Goal: Contribute content: Add original content to the website for others to see

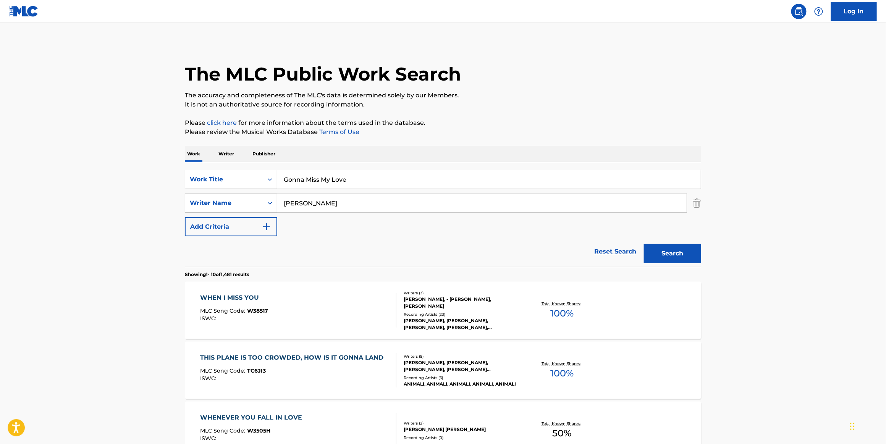
drag, startPoint x: 330, startPoint y: 202, endPoint x: 243, endPoint y: 196, distance: 87.3
click at [243, 196] on div "SearchWithCriteria4ccf1821-7e39-4915-a5b1-184c922a5dc3 Writer Name [PERSON_NAME]" at bounding box center [443, 203] width 517 height 19
click at [663, 255] on button "Search" at bounding box center [672, 253] width 57 height 19
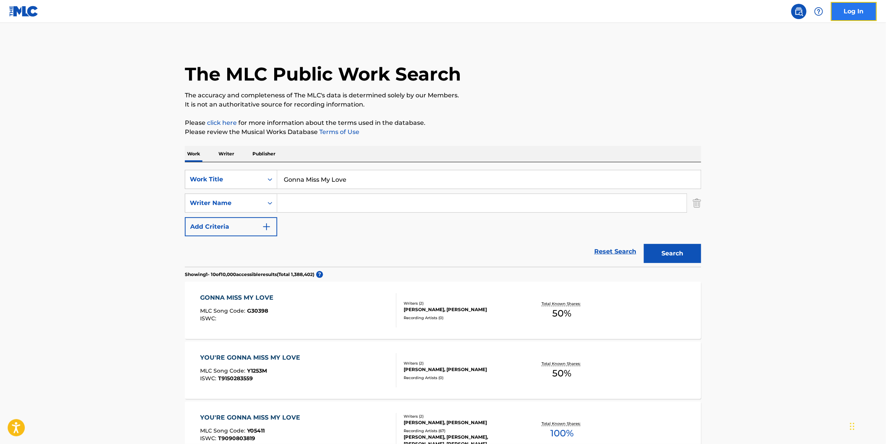
click at [863, 10] on link "Log In" at bounding box center [854, 11] width 46 height 19
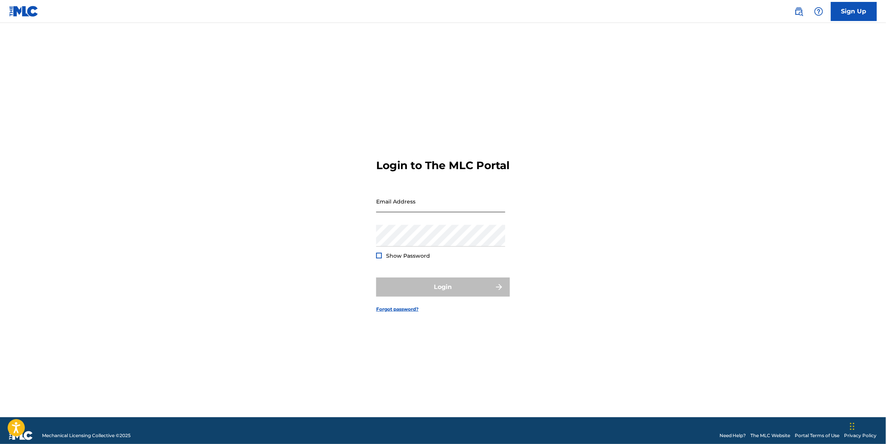
click at [428, 212] on input "Email Address" at bounding box center [440, 202] width 129 height 22
type input "[PERSON_NAME][EMAIL_ADDRESS][DOMAIN_NAME]"
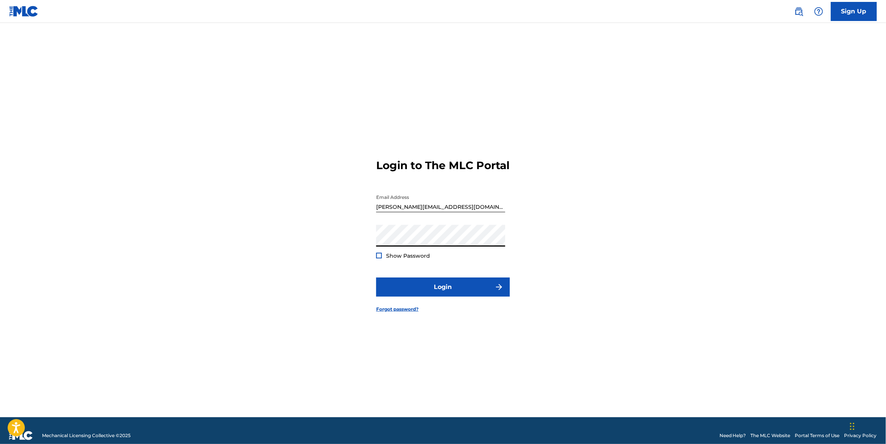
click at [378, 259] on div at bounding box center [379, 256] width 6 height 6
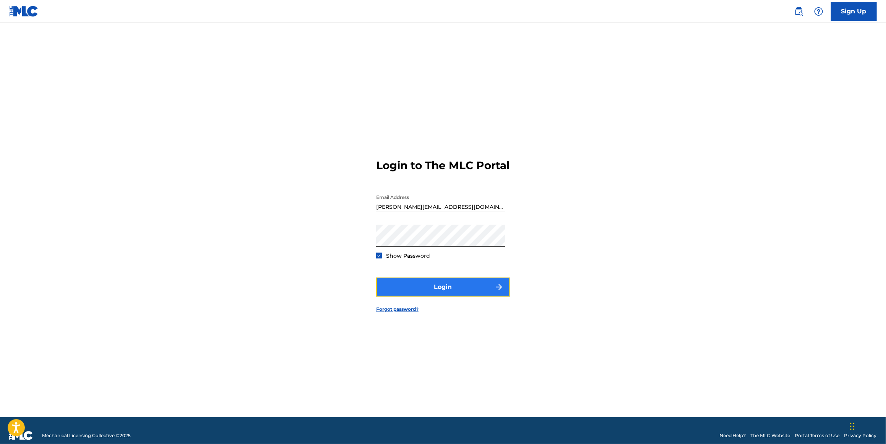
click at [451, 288] on button "Login" at bounding box center [443, 287] width 134 height 19
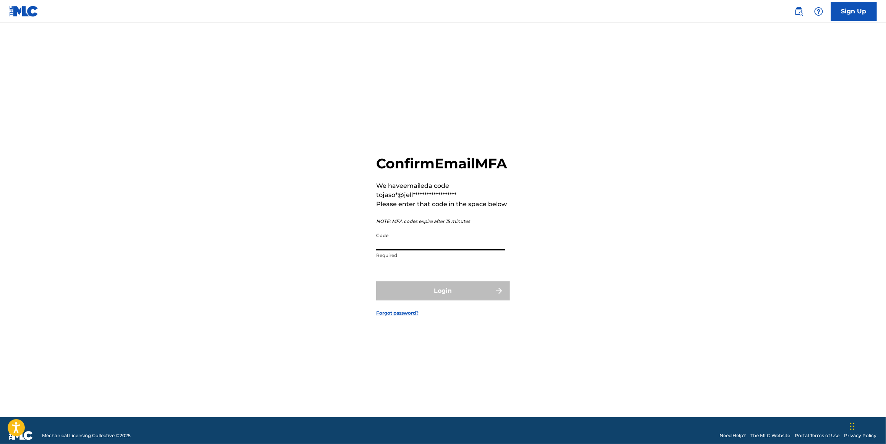
click at [389, 251] on input "Code" at bounding box center [440, 240] width 129 height 22
paste input "372227"
type input "372227"
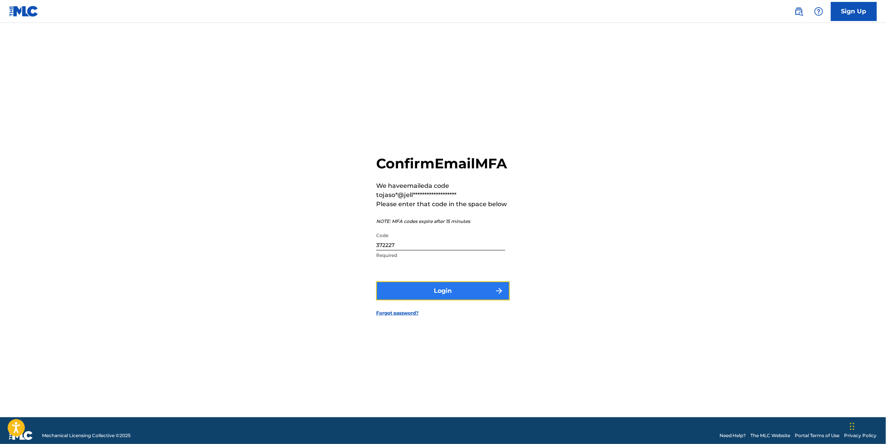
click at [439, 300] on button "Login" at bounding box center [443, 291] width 134 height 19
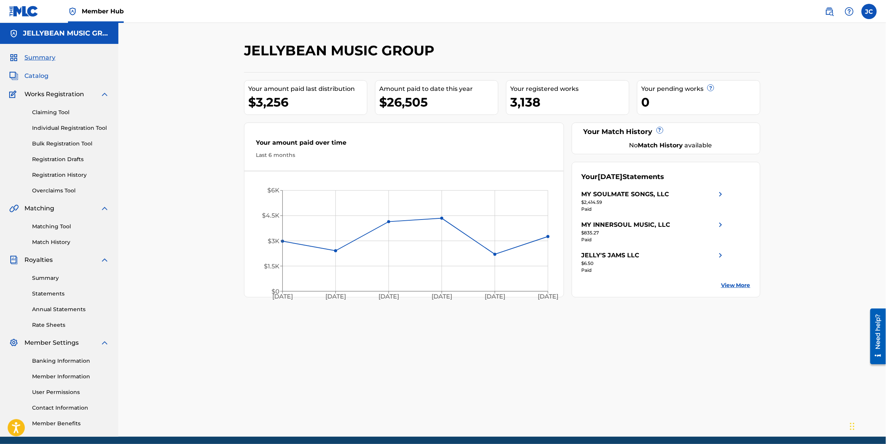
click at [32, 77] on span "Catalog" at bounding box center [36, 75] width 24 height 9
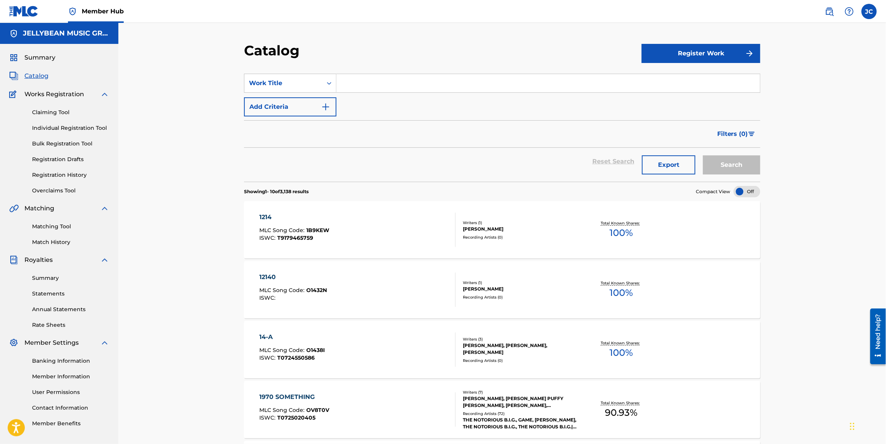
click at [353, 86] on input "Search Form" at bounding box center [549, 83] width 424 height 18
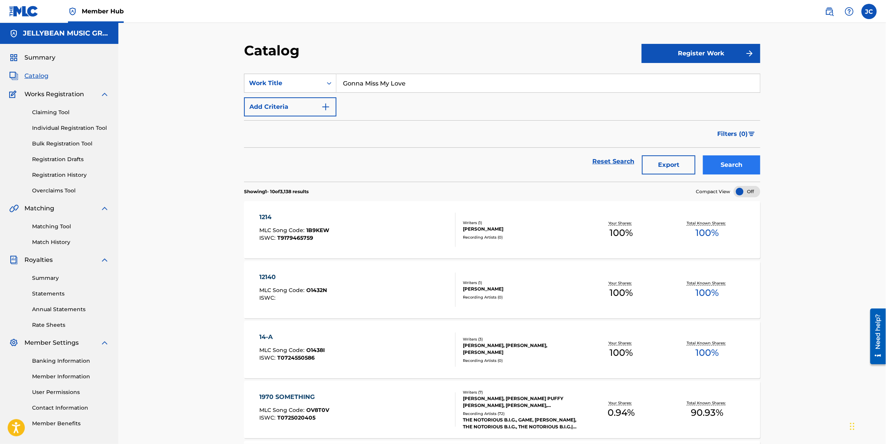
type input "Gonna Miss My Love"
click at [729, 162] on button "Search" at bounding box center [731, 165] width 57 height 19
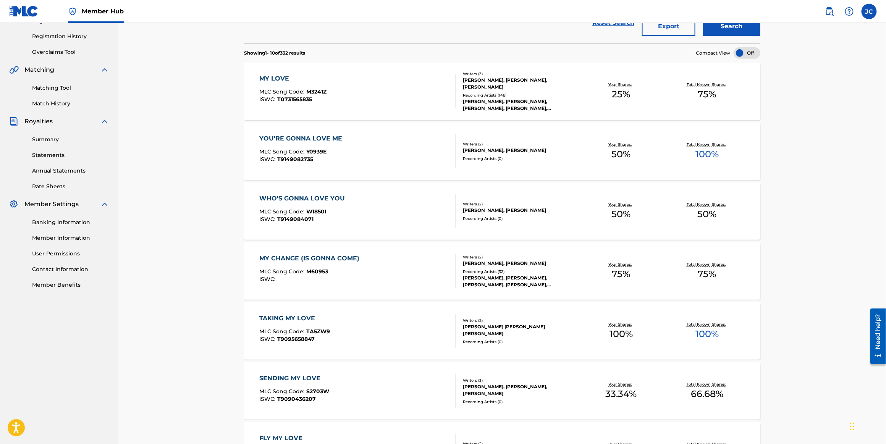
scroll to position [208, 0]
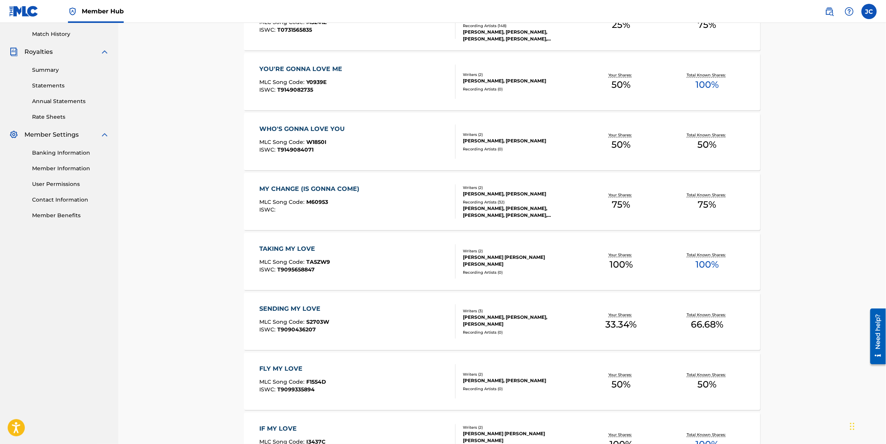
drag, startPoint x: 219, startPoint y: 148, endPoint x: 224, endPoint y: 164, distance: 16.2
click at [219, 148] on div "Catalog Register Work SearchWithCriteria4be88379-868c-4c91-8733-98f336e034c6 Wo…" at bounding box center [502, 222] width 768 height 815
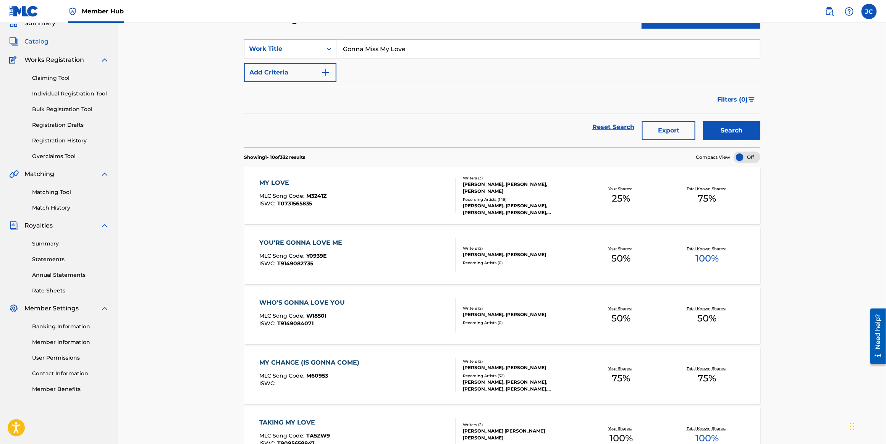
scroll to position [0, 0]
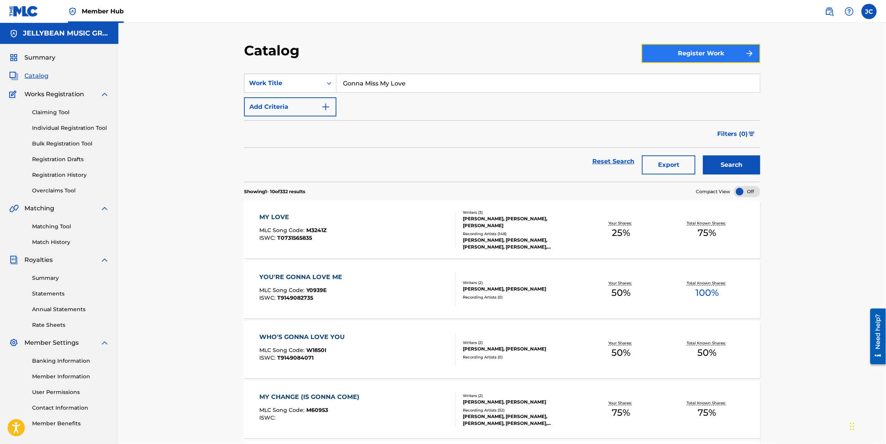
click at [687, 56] on button "Register Work" at bounding box center [701, 53] width 119 height 19
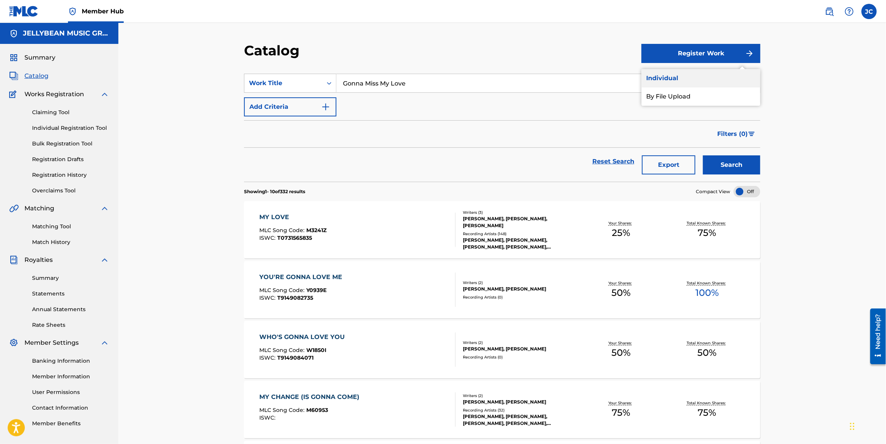
click at [679, 79] on link "Individual" at bounding box center [701, 78] width 119 height 18
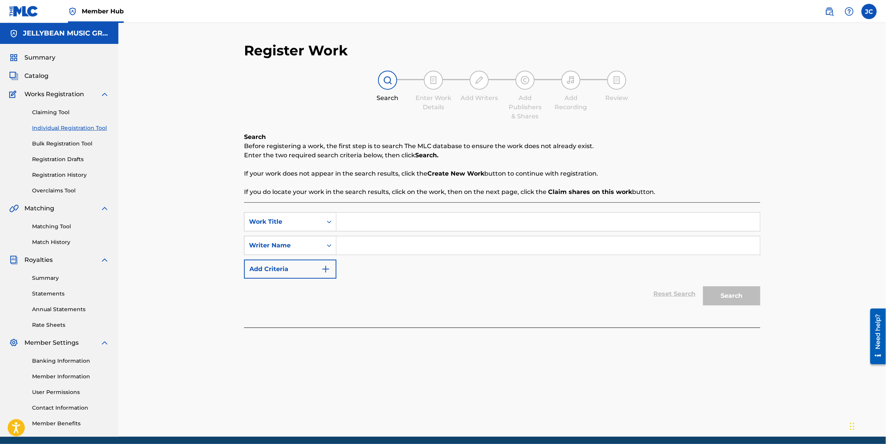
click at [363, 224] on input "Search Form" at bounding box center [549, 222] width 424 height 18
type input "Gonna Miss My Love"
click at [411, 251] on input "Search Form" at bounding box center [549, 246] width 424 height 18
type input "[PERSON_NAME]"
click at [744, 299] on button "Search" at bounding box center [731, 296] width 57 height 19
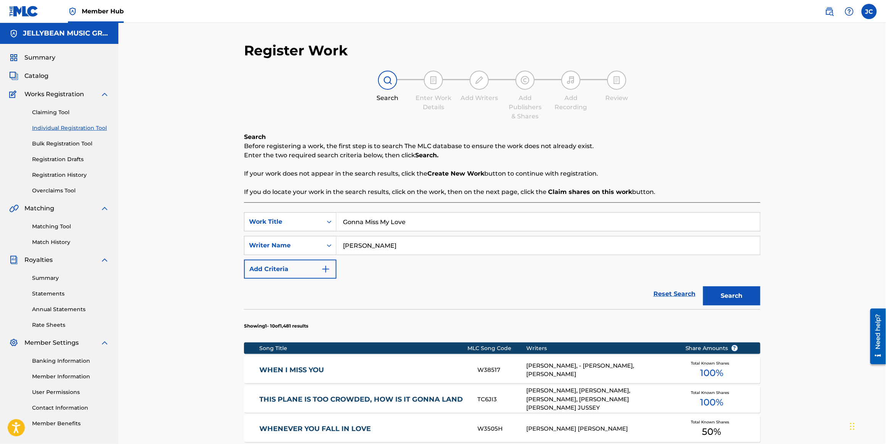
scroll to position [69, 0]
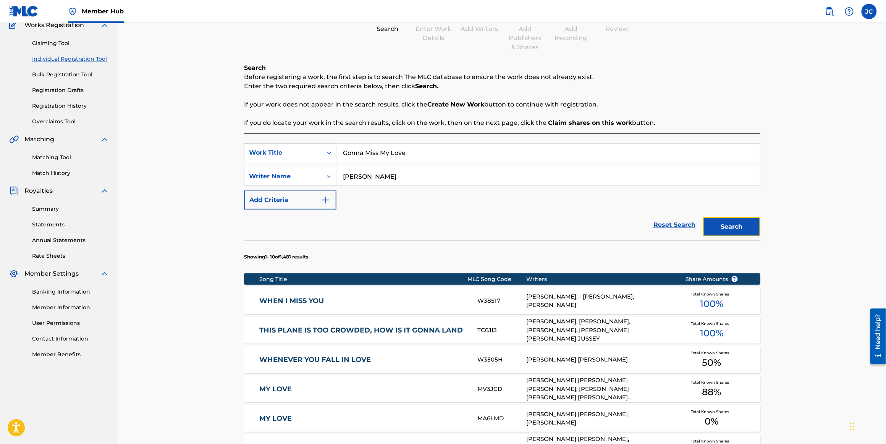
drag, startPoint x: 739, startPoint y: 225, endPoint x: 874, endPoint y: 191, distance: 138.7
click at [875, 191] on div "Register Work Search Enter Work Details Add Writers Add Publishers & Shares Add…" at bounding box center [502, 315] width 768 height 723
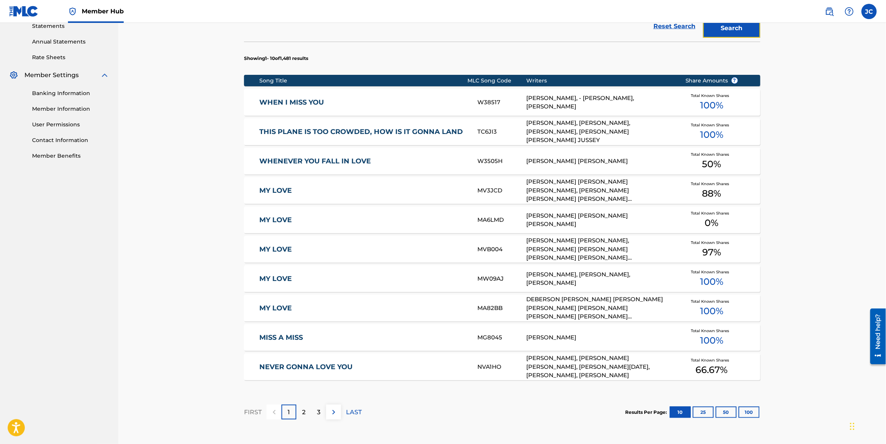
scroll to position [337, 0]
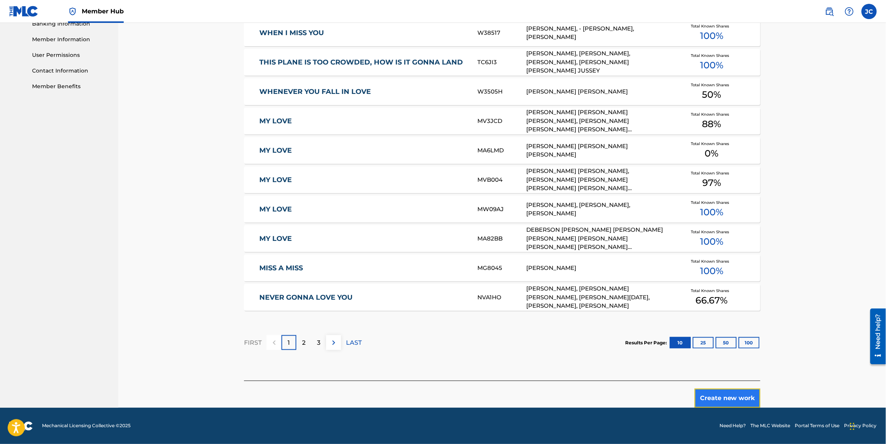
click at [722, 400] on button "Create new work" at bounding box center [728, 398] width 66 height 19
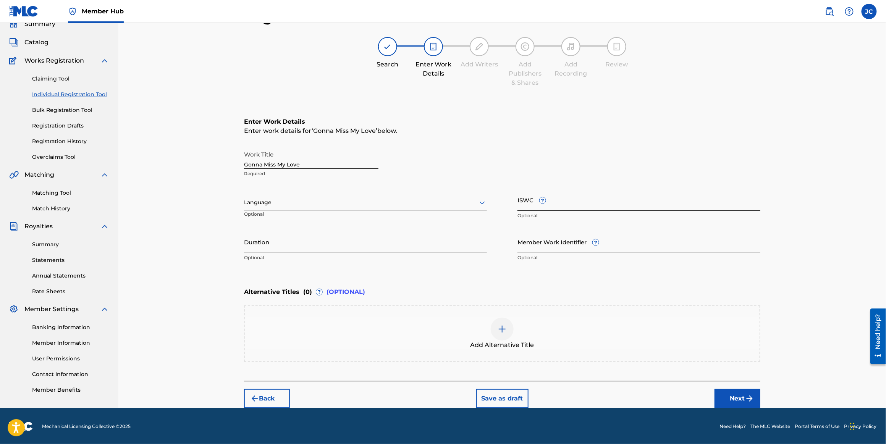
click at [561, 206] on input "ISWC ?" at bounding box center [639, 200] width 243 height 22
paste input "T9241092046"
type input "T9241092046"
click at [734, 396] on button "Next" at bounding box center [738, 398] width 46 height 19
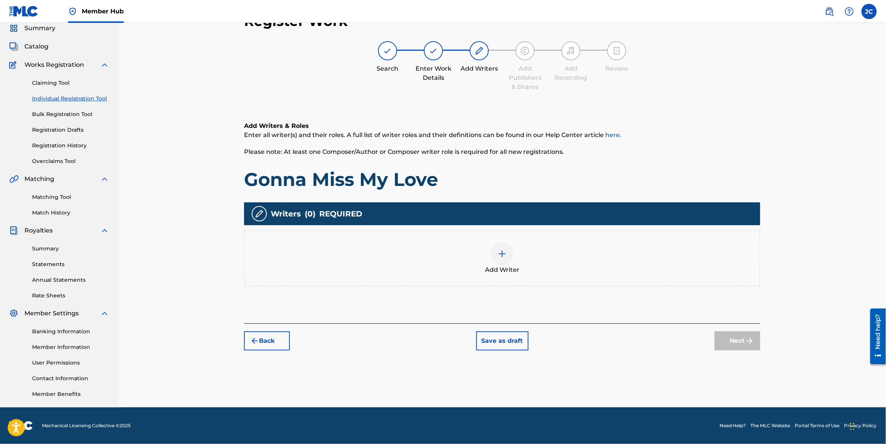
scroll to position [29, 0]
click at [502, 256] on img at bounding box center [502, 254] width 9 height 9
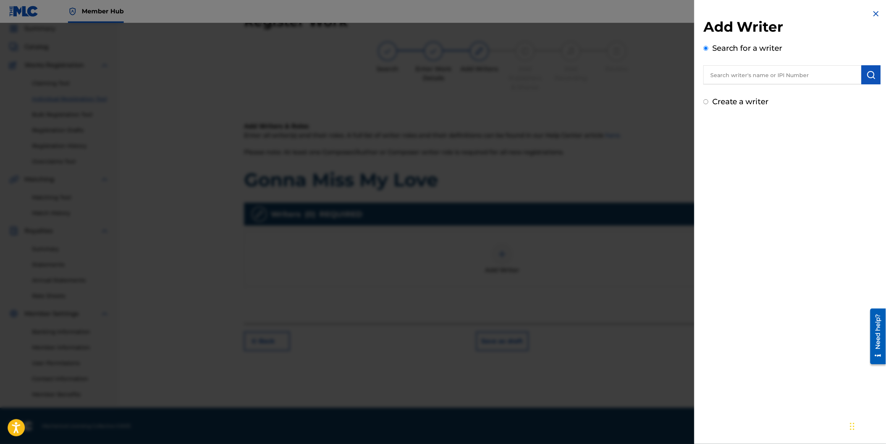
click at [759, 73] on input "text" at bounding box center [783, 74] width 158 height 19
paste input "00195257442"
click at [782, 75] on input "00195257442" at bounding box center [783, 74] width 158 height 19
type input "00195257442"
click at [868, 78] on img "submit" at bounding box center [871, 74] width 9 height 9
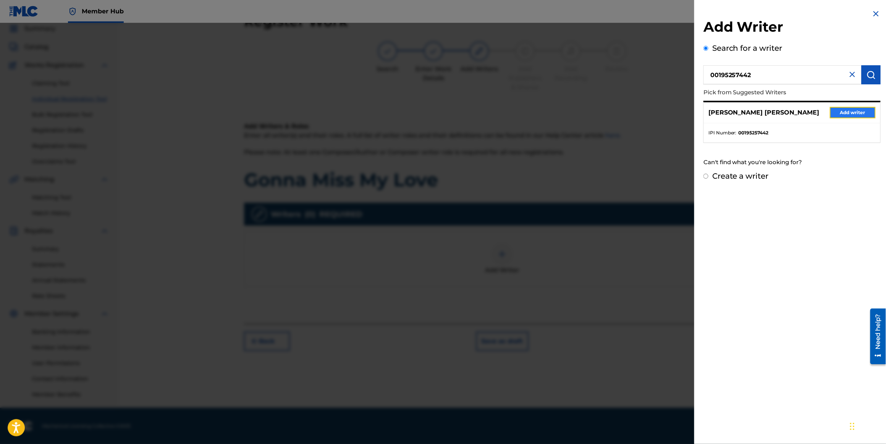
click at [839, 112] on button "Add writer" at bounding box center [853, 112] width 46 height 11
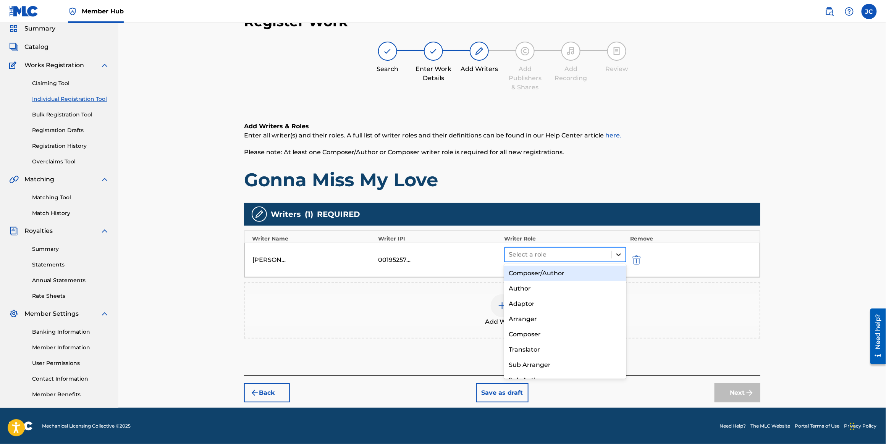
click at [619, 254] on icon at bounding box center [619, 255] width 8 height 8
click at [553, 276] on div "Composer/Author" at bounding box center [565, 273] width 122 height 15
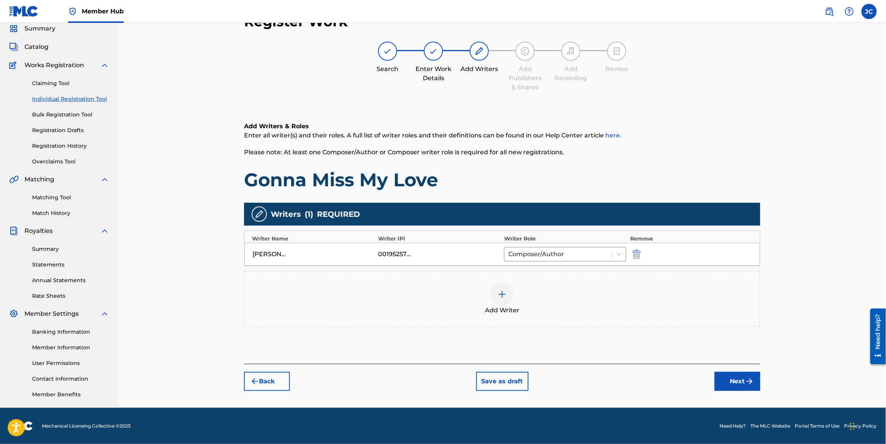
click at [504, 293] on img at bounding box center [502, 294] width 9 height 9
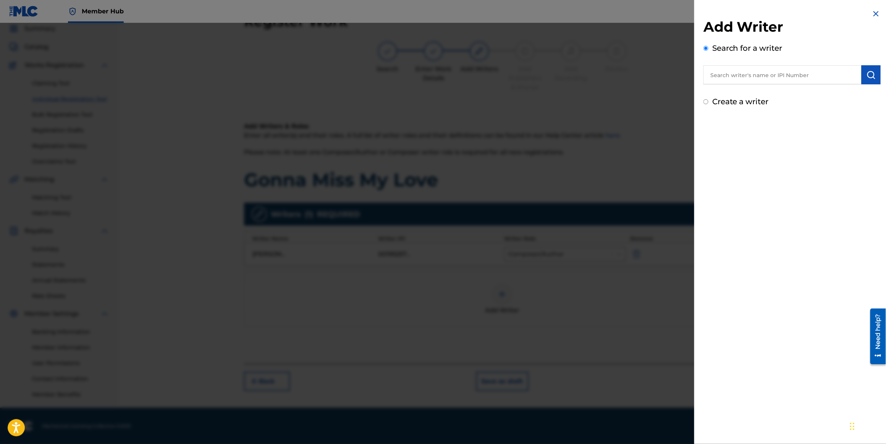
click at [766, 76] on input "text" at bounding box center [783, 74] width 158 height 19
paste input "00481141574"
type input "00481141574"
click at [870, 79] on img "submit" at bounding box center [871, 74] width 9 height 9
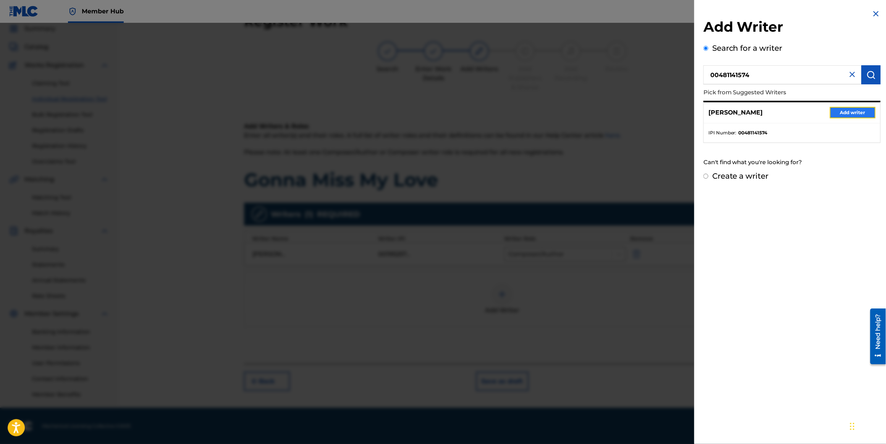
click at [852, 111] on button "Add writer" at bounding box center [853, 112] width 46 height 11
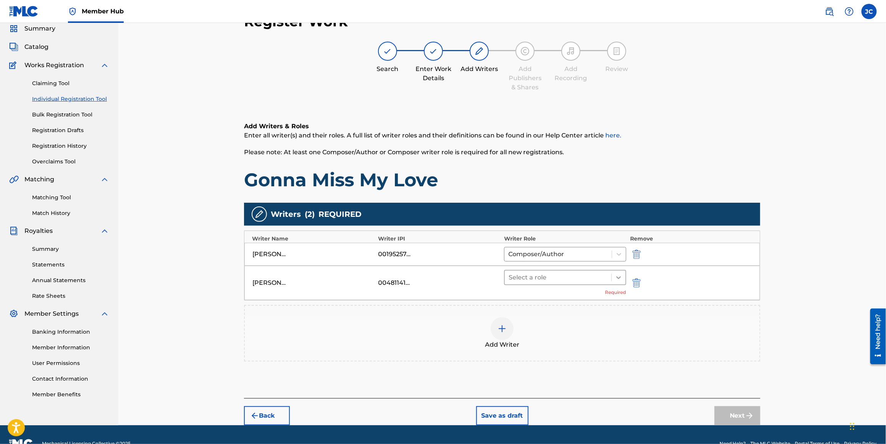
click at [616, 276] on icon at bounding box center [619, 278] width 8 height 8
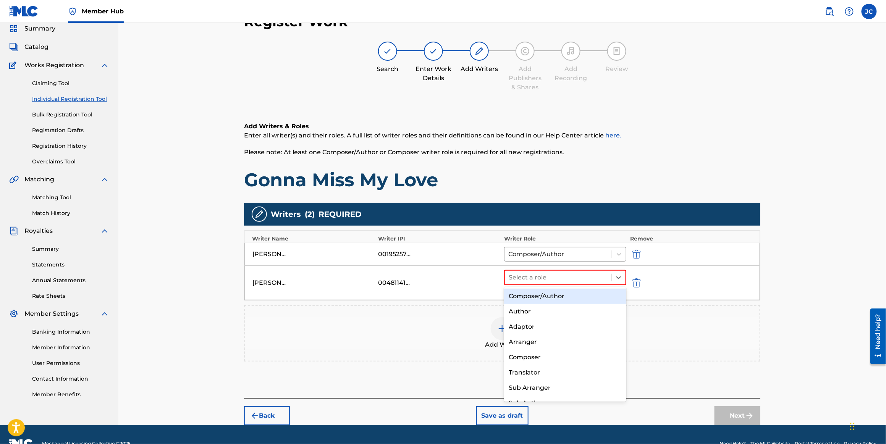
click at [561, 293] on div "Composer/Author" at bounding box center [565, 296] width 122 height 15
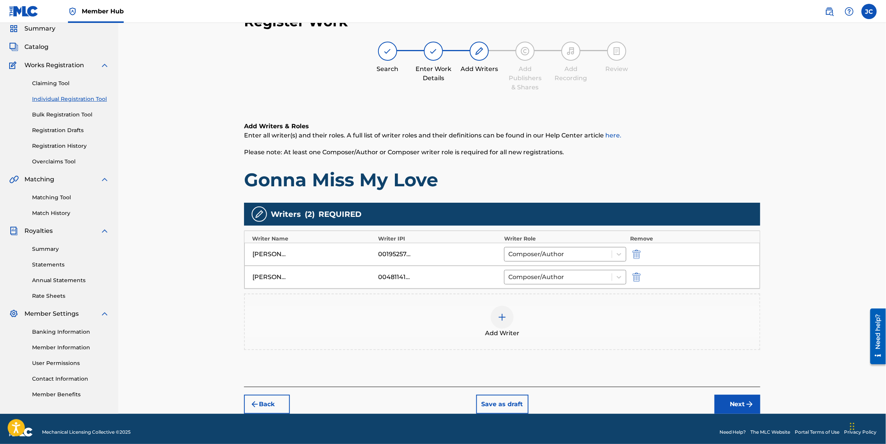
scroll to position [34, 0]
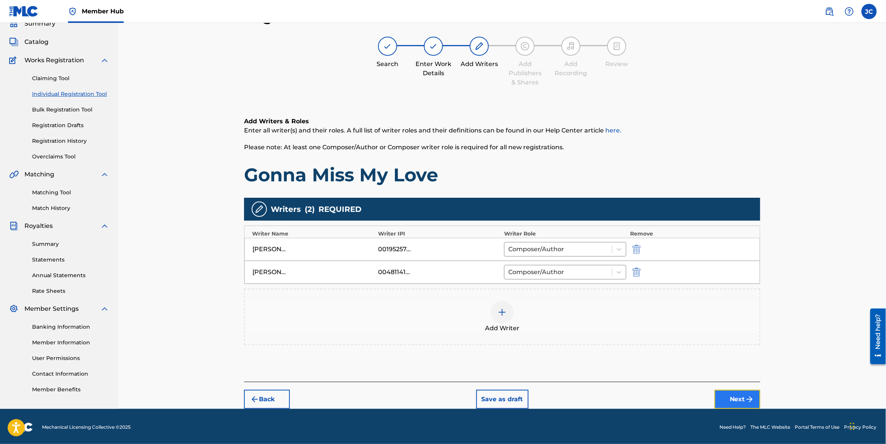
click at [737, 397] on button "Next" at bounding box center [738, 399] width 46 height 19
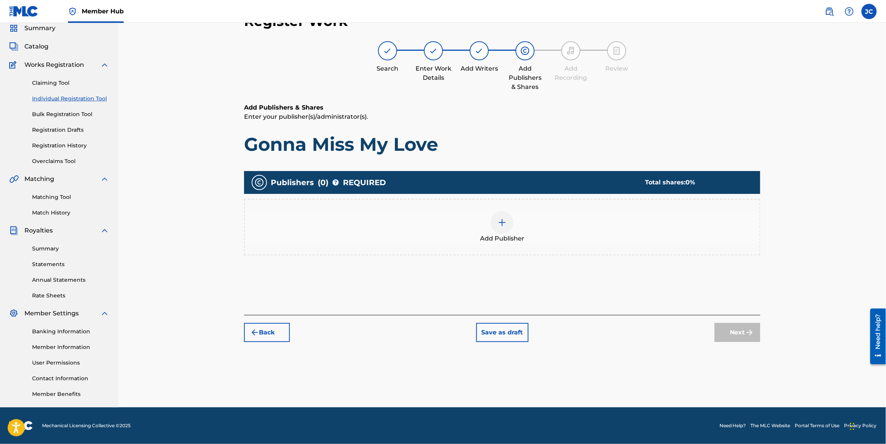
scroll to position [29, 0]
click at [500, 222] on img at bounding box center [502, 223] width 9 height 9
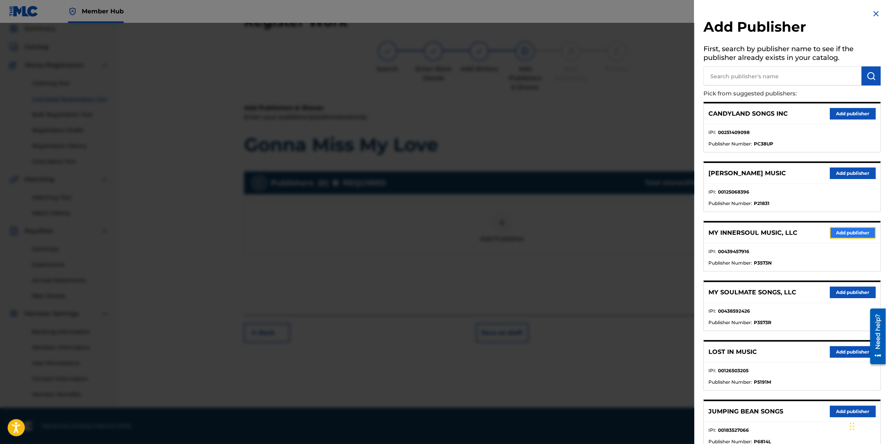
click at [855, 228] on button "Add publisher" at bounding box center [853, 232] width 46 height 11
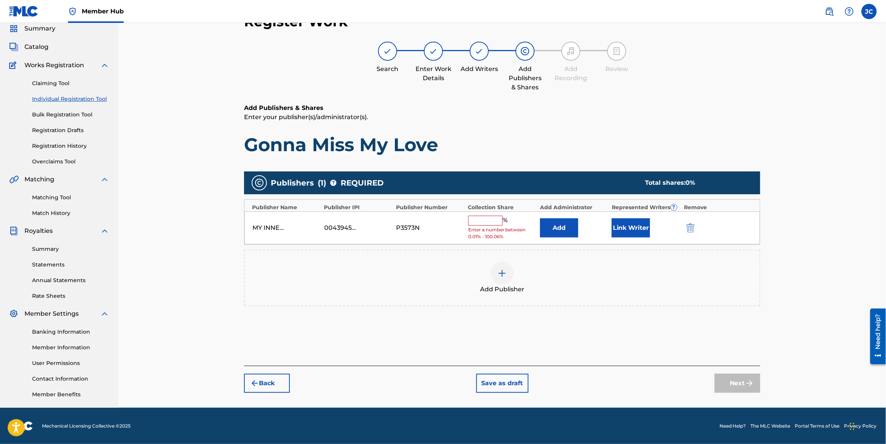
click at [490, 217] on input "text" at bounding box center [485, 221] width 34 height 10
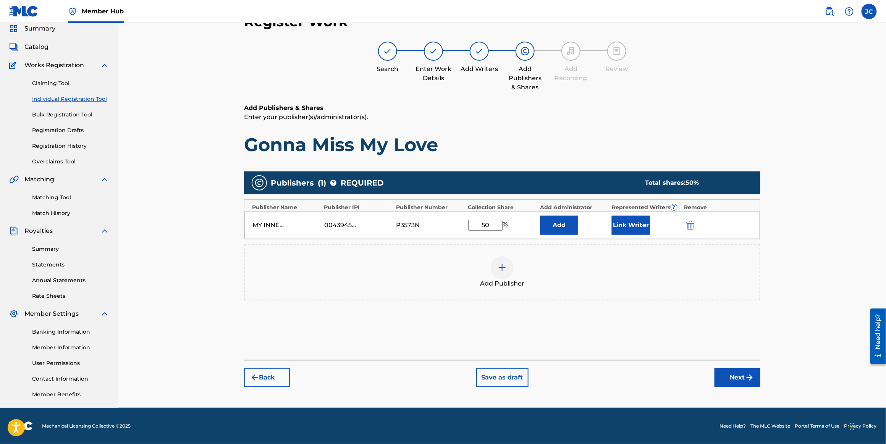
type input "50"
click at [633, 225] on button "Link Writer" at bounding box center [631, 225] width 38 height 19
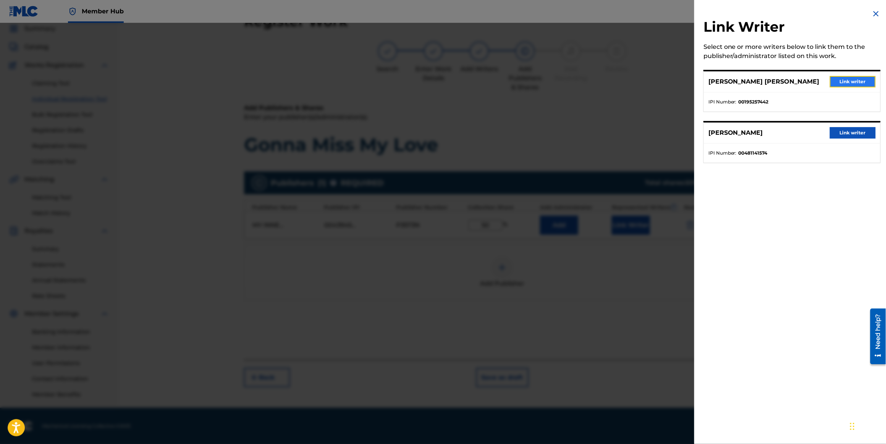
click at [846, 80] on button "Link writer" at bounding box center [853, 81] width 46 height 11
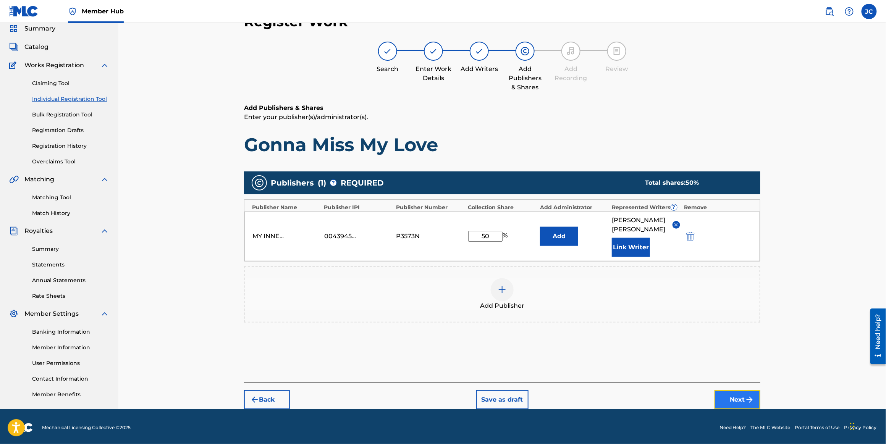
click at [739, 407] on button "Next" at bounding box center [738, 400] width 46 height 19
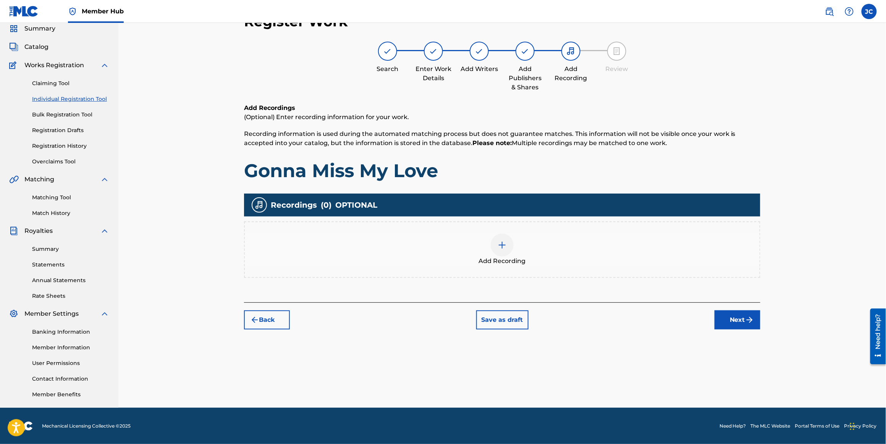
click at [503, 245] on img at bounding box center [502, 245] width 9 height 9
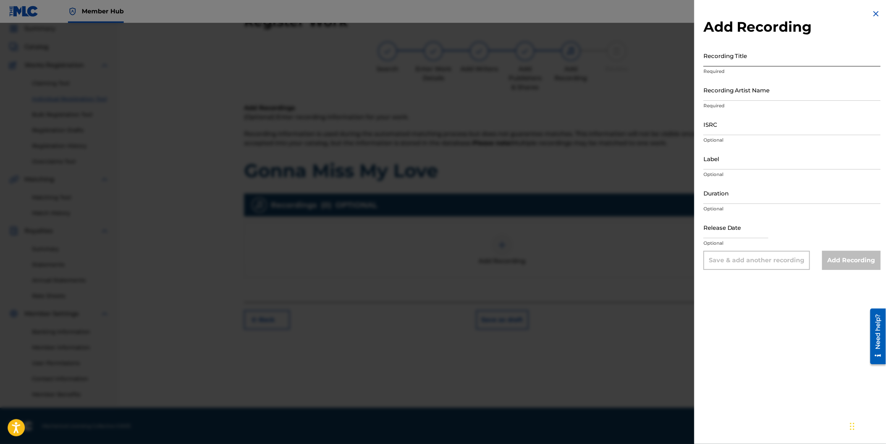
click at [737, 63] on input "Recording Title" at bounding box center [792, 56] width 177 height 22
drag, startPoint x: 764, startPoint y: 62, endPoint x: 701, endPoint y: 60, distance: 63.1
click at [701, 60] on div "Add Recording Recording Title Gonna Miss My Love Required Recording Artist Name…" at bounding box center [793, 139] width 196 height 279
drag, startPoint x: 722, startPoint y: 59, endPoint x: 700, endPoint y: 60, distance: 22.2
click at [700, 60] on div "Add Recording Recording Title REbel Required Recording Artist Name Required ISR…" at bounding box center [793, 139] width 196 height 279
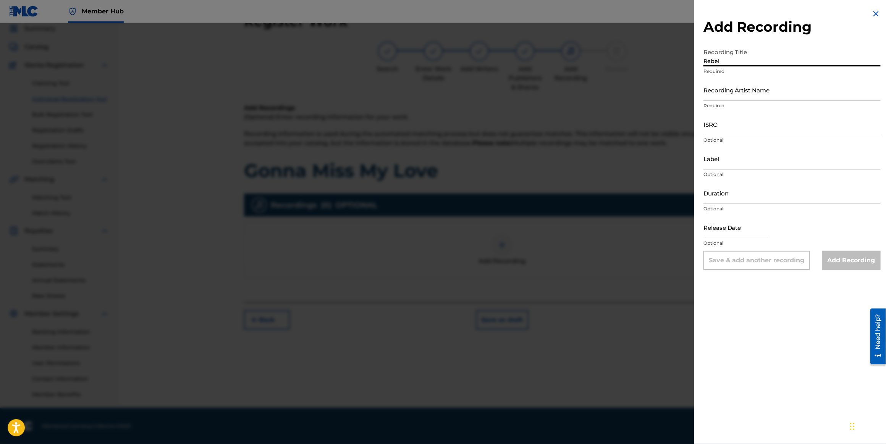
type input "Rebel"
click at [719, 101] on div "Recording Artist Name Required" at bounding box center [792, 96] width 177 height 34
click at [728, 165] on input "Label" at bounding box center [792, 159] width 177 height 22
type input "Haus Of Creatives"
click at [816, 315] on div "Add Recording Recording Title Rebel Required Recording Artist Name Required ISR…" at bounding box center [793, 222] width 196 height 444
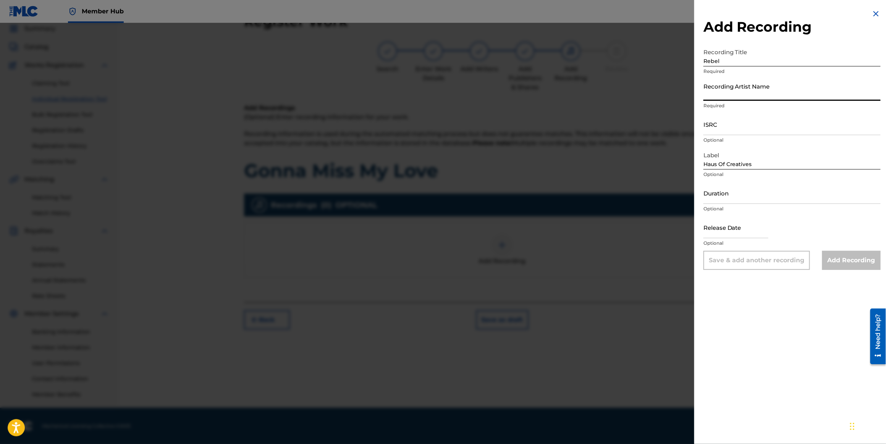
click at [733, 99] on input "Recording Artist Name" at bounding box center [792, 90] width 177 height 22
click at [732, 98] on input "Recording Artist Name" at bounding box center [792, 90] width 177 height 22
type input "Soni"
click at [846, 262] on input "Add Recording" at bounding box center [852, 260] width 58 height 19
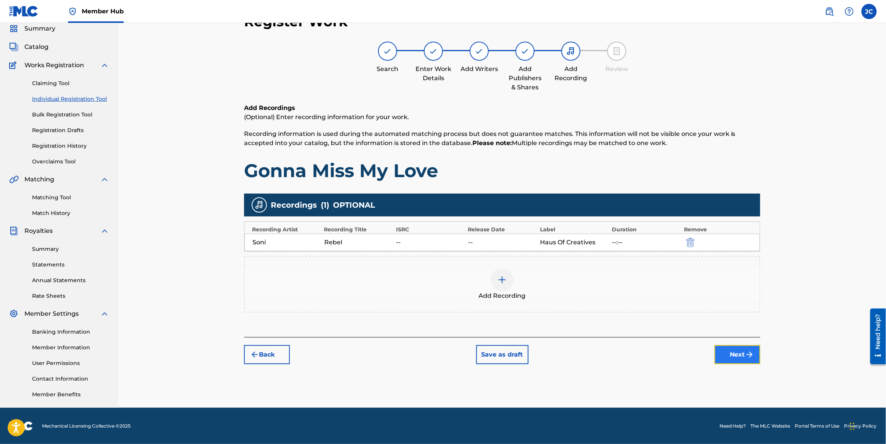
click at [739, 357] on button "Next" at bounding box center [738, 354] width 46 height 19
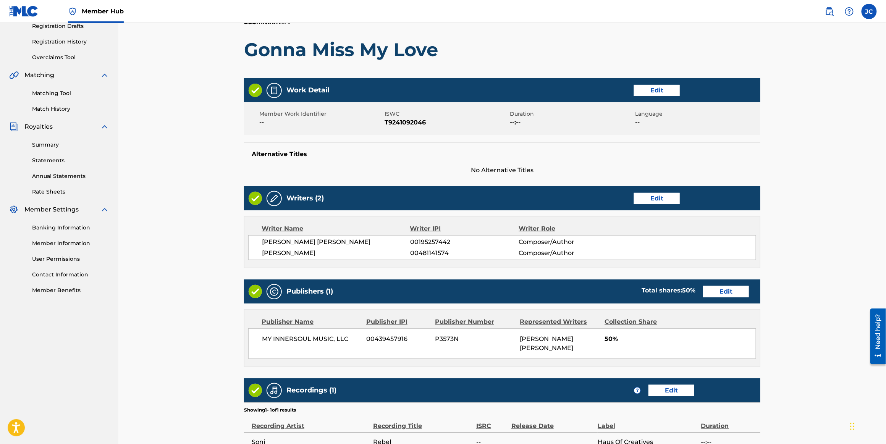
scroll to position [214, 0]
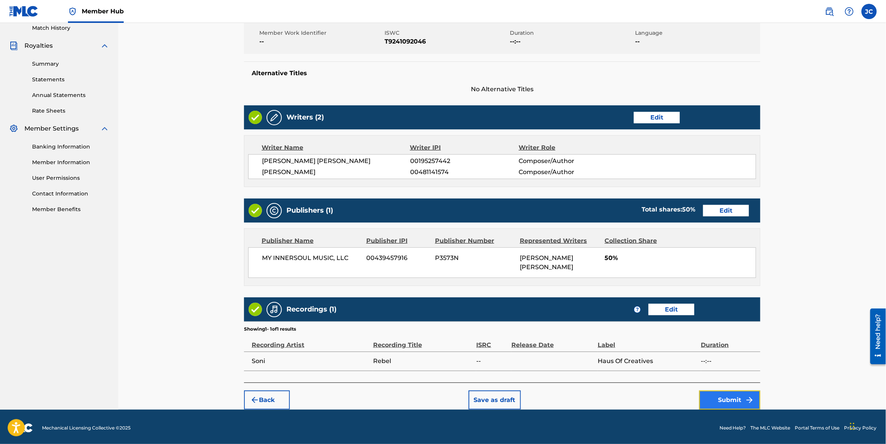
click at [722, 397] on button "Submit" at bounding box center [730, 400] width 61 height 19
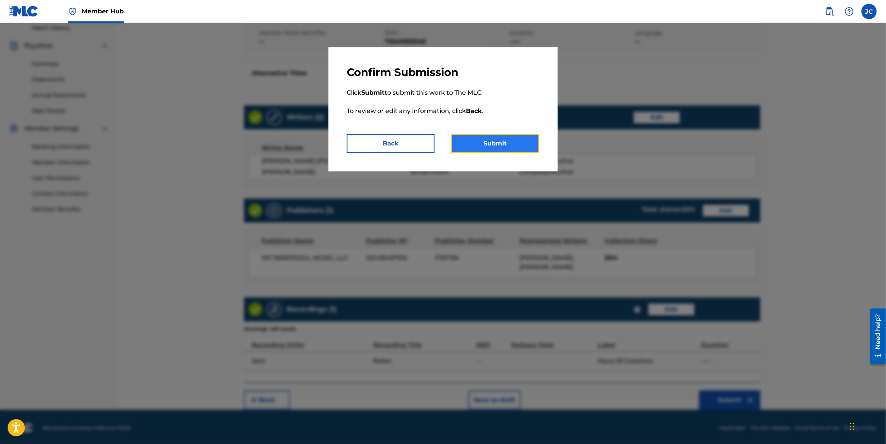
click at [485, 147] on button "Submit" at bounding box center [496, 143] width 88 height 19
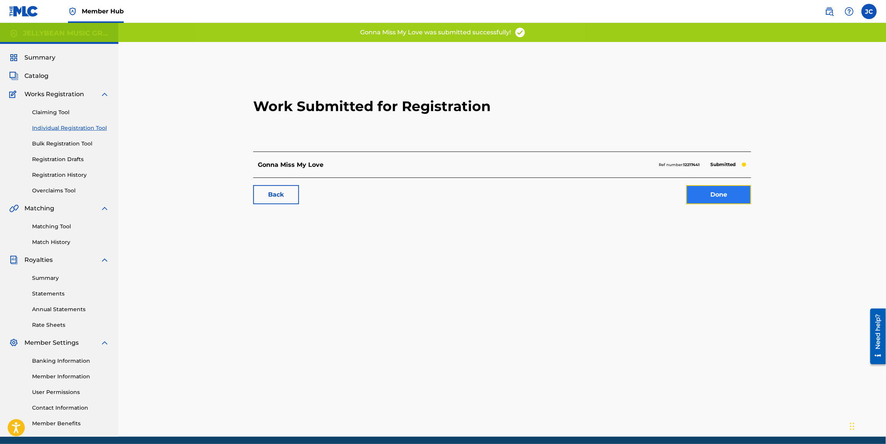
click at [711, 196] on link "Done" at bounding box center [719, 194] width 65 height 19
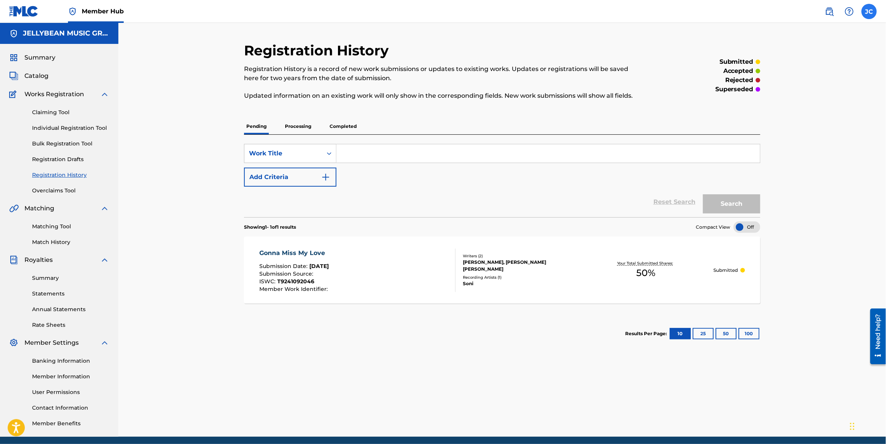
click at [874, 15] on label at bounding box center [869, 11] width 15 height 15
click at [870, 11] on input "[PERSON_NAME] [PERSON_NAME] [PERSON_NAME][EMAIL_ADDRESS][DOMAIN_NAME] Notificat…" at bounding box center [870, 11] width 0 height 0
click at [799, 108] on p "Log out" at bounding box center [796, 108] width 18 height 7
click at [870, 11] on input "[PERSON_NAME] [PERSON_NAME] [PERSON_NAME][EMAIL_ADDRESS][DOMAIN_NAME] Notificat…" at bounding box center [870, 11] width 0 height 0
